Goal: Check status: Check status

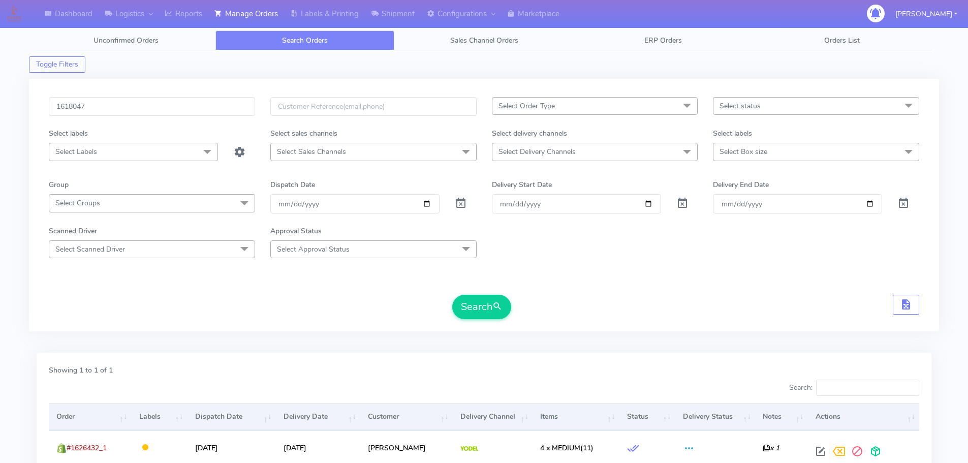
click at [452, 295] on button "Search" at bounding box center [481, 307] width 59 height 24
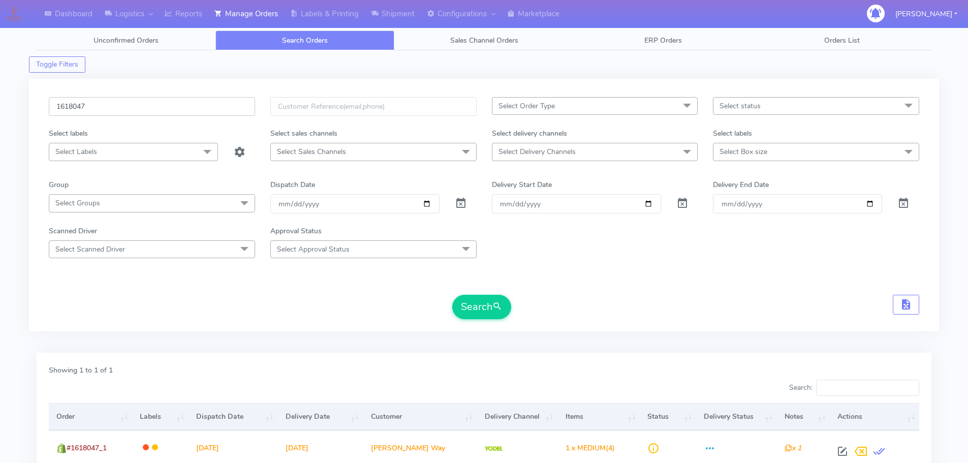
click at [161, 97] on input "1618047" at bounding box center [152, 106] width 206 height 19
paste input "26070"
type input "1626070"
click at [452, 295] on button "Search" at bounding box center [481, 307] width 59 height 24
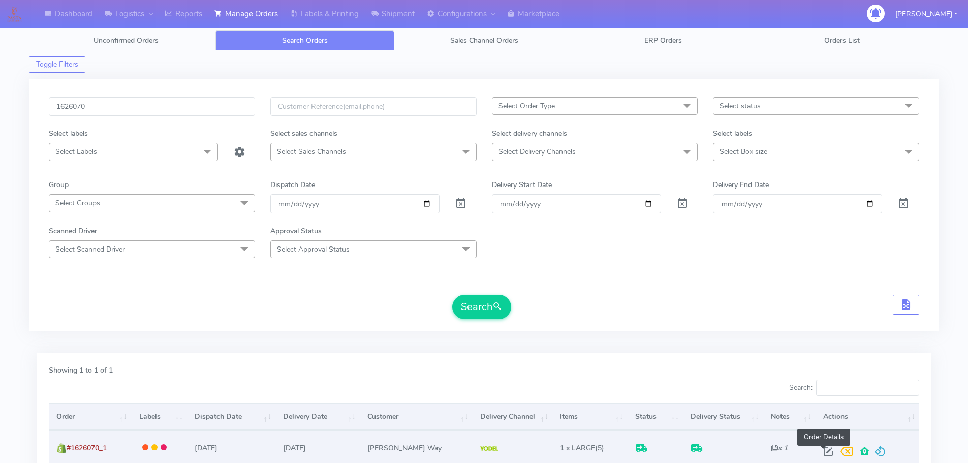
click at [822, 454] on span at bounding box center [828, 454] width 18 height 10
select select "5"
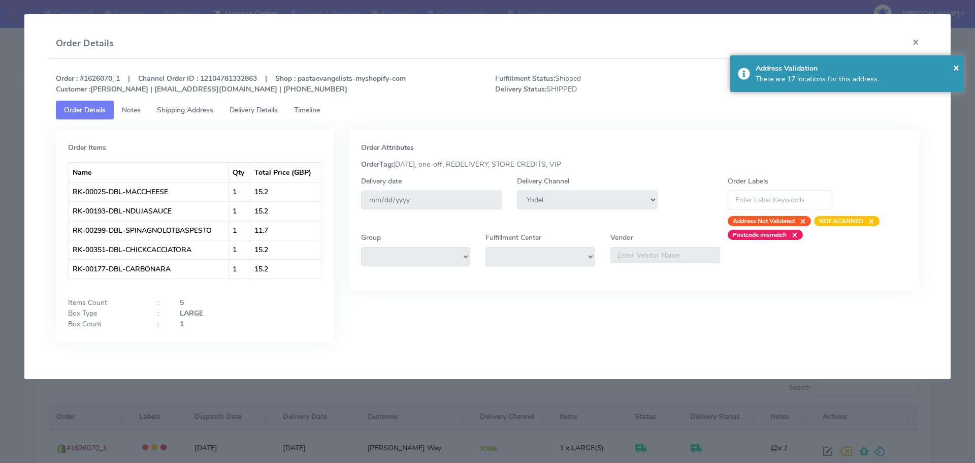
click at [263, 114] on span "Delivery Details" at bounding box center [254, 110] width 48 height 10
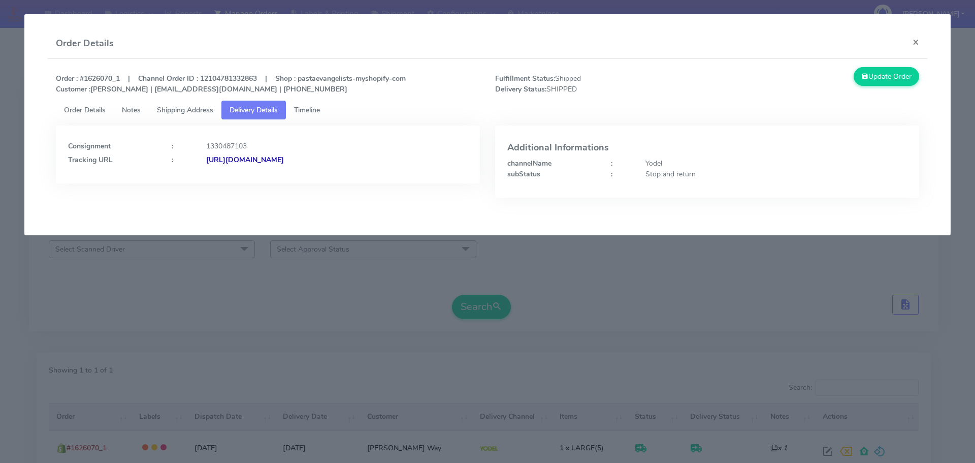
drag, startPoint x: 440, startPoint y: 174, endPoint x: 316, endPoint y: 172, distance: 123.5
click at [316, 172] on div "Consignment : 1330487103 Tracking URL : [URL][DOMAIN_NAME]" at bounding box center [268, 154] width 424 height 58
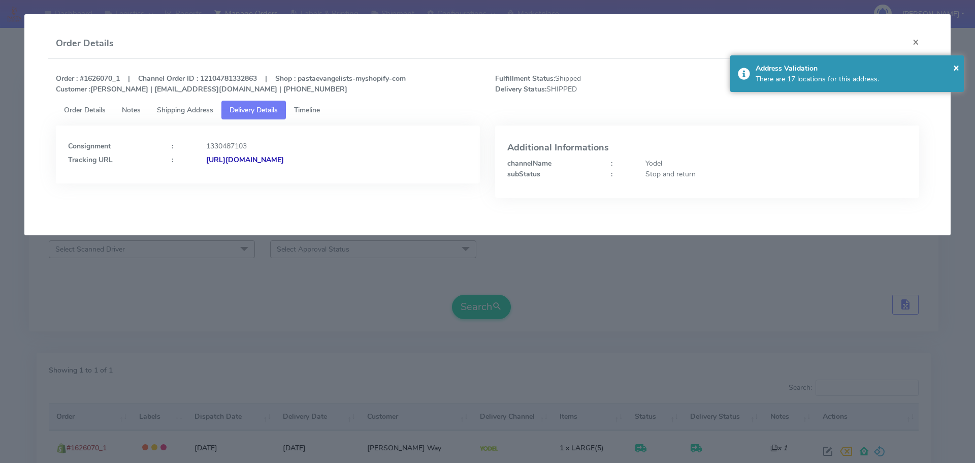
copy strong "JJD0002249960901783"
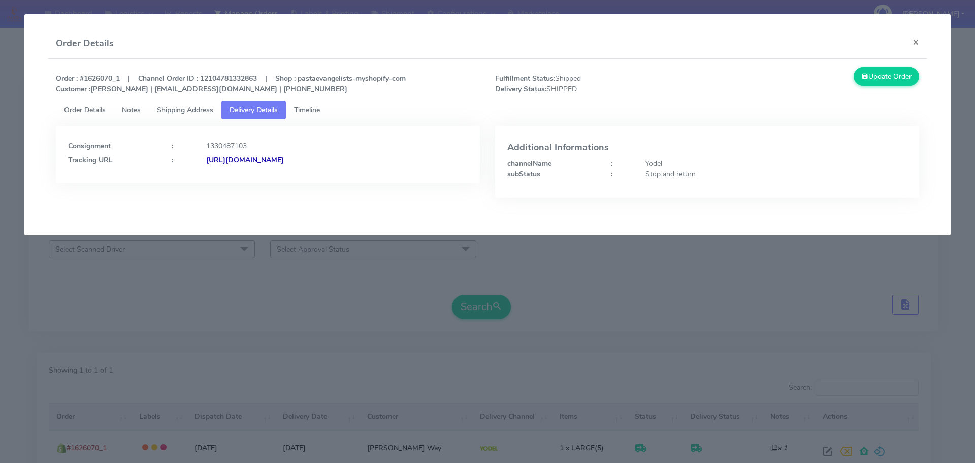
click at [253, 313] on modal-container "Order Details × Order : #1626070_1 | Channel Order ID : 12104781332863 | Shop :…" at bounding box center [487, 231] width 975 height 463
